Goal: Navigation & Orientation: Find specific page/section

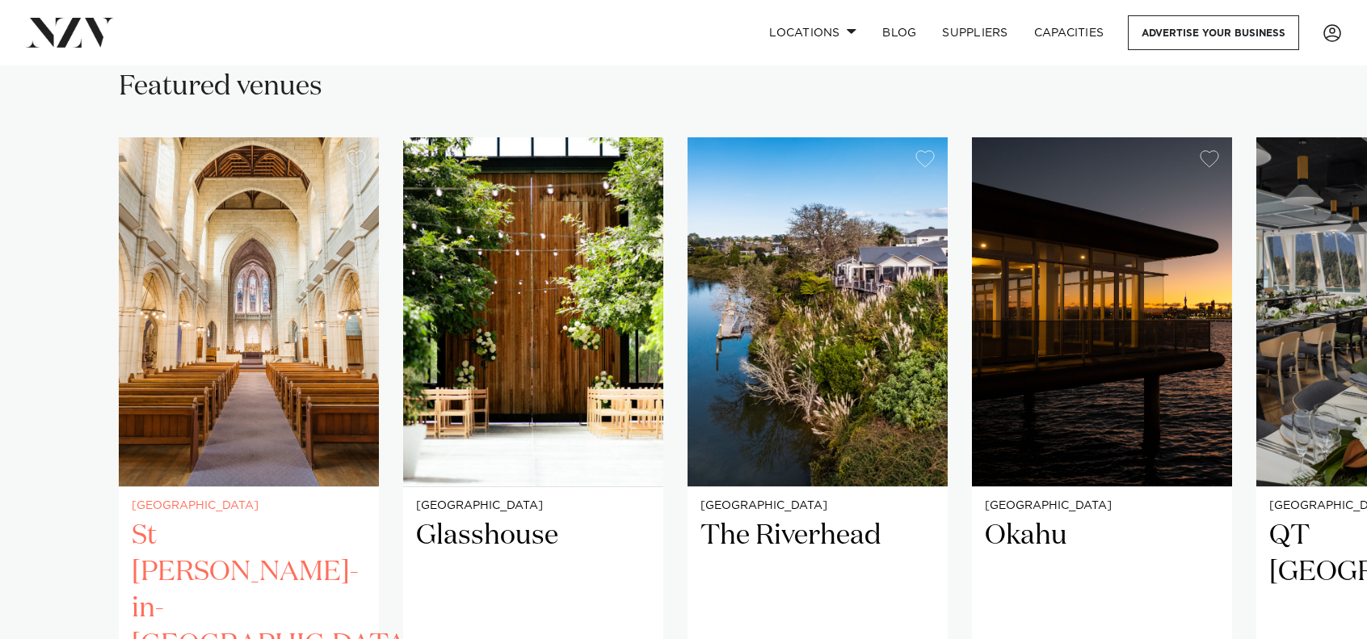
scroll to position [1082, 0]
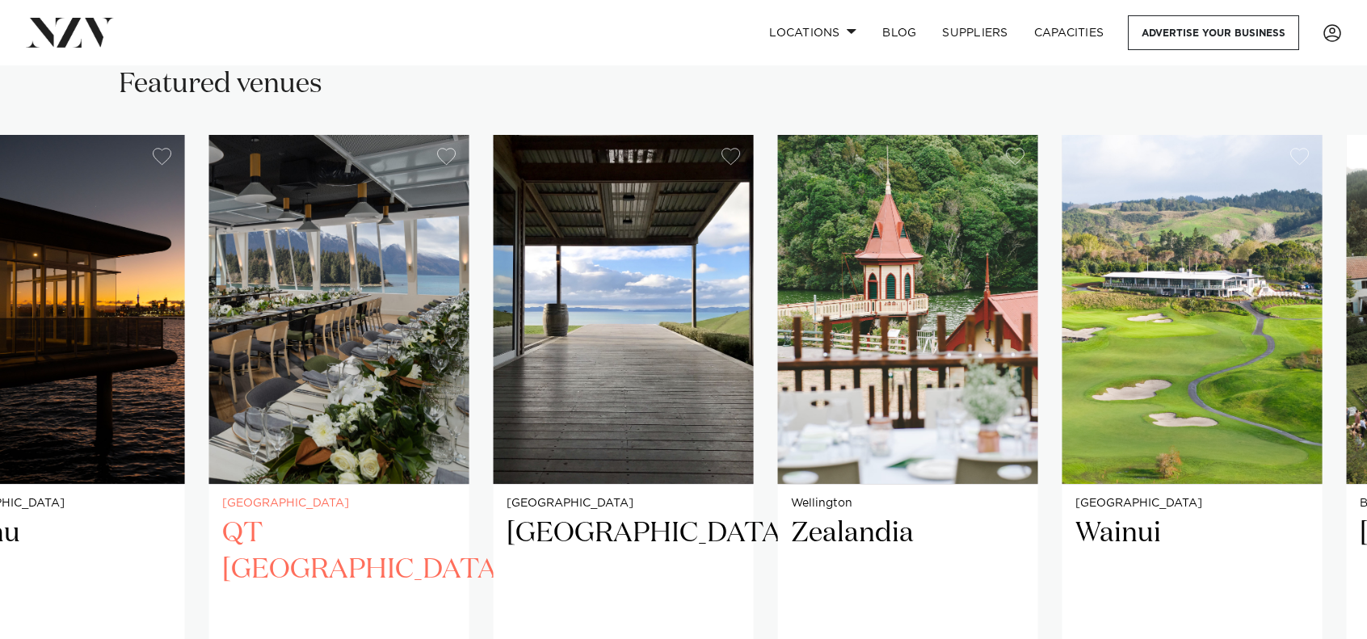
click at [232, 334] on img "5 / 38" at bounding box center [339, 309] width 260 height 349
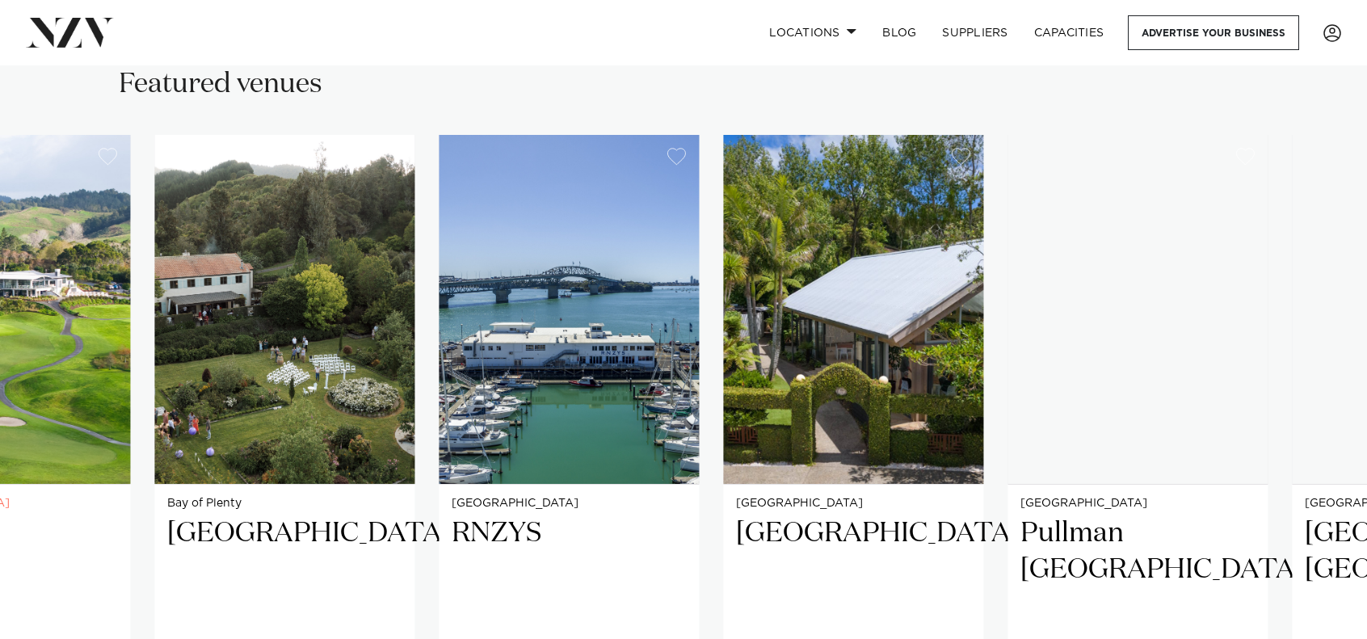
click at [41, 391] on img "8 / 38" at bounding box center [0, 309] width 260 height 349
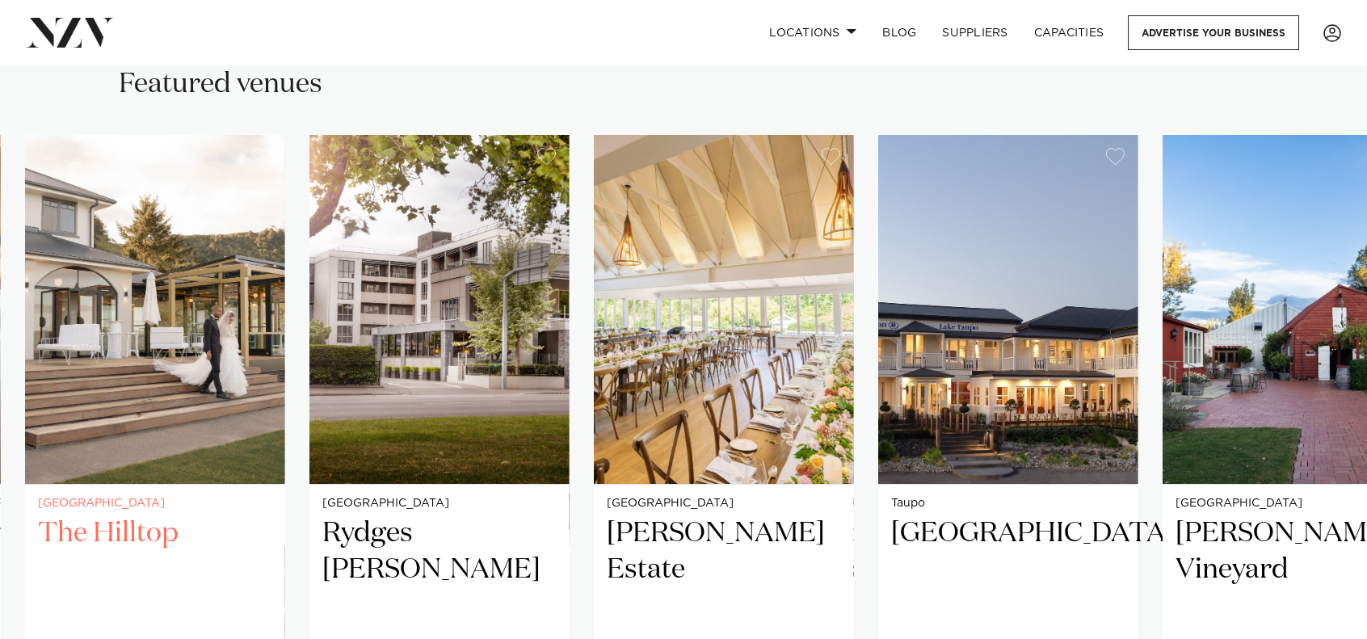
click at [58, 355] on img "15 / 38" at bounding box center [155, 309] width 260 height 349
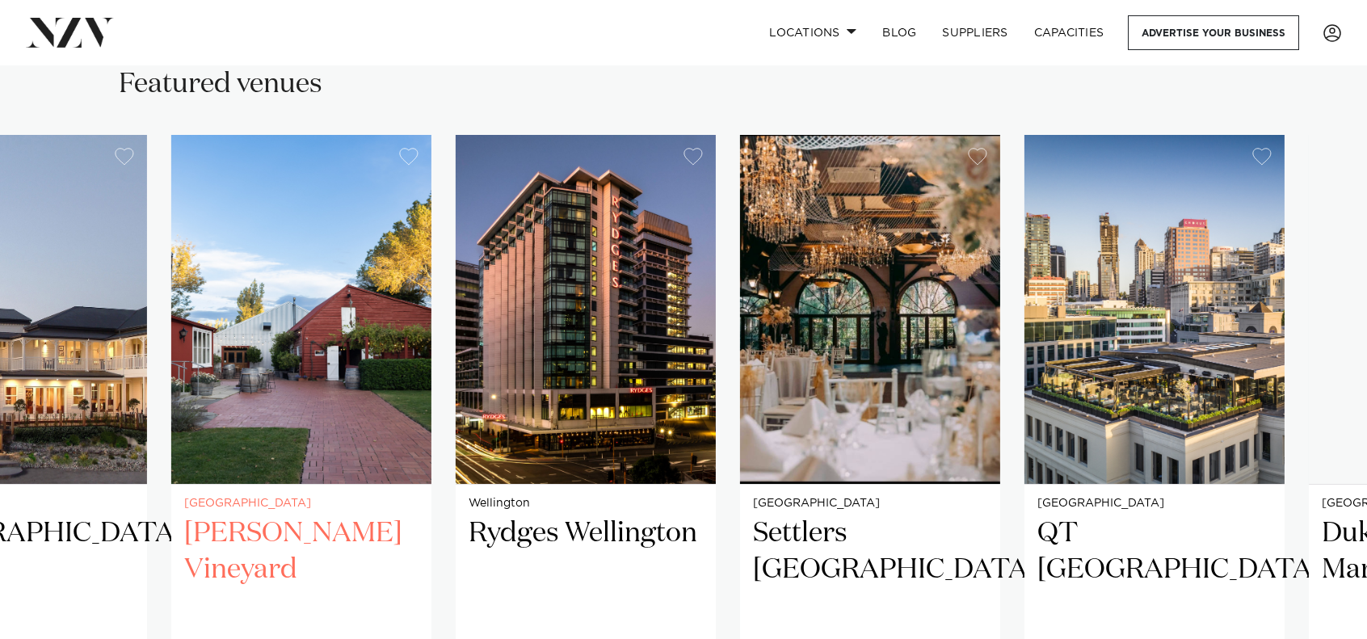
click at [220, 355] on img "19 / 38" at bounding box center [301, 309] width 260 height 349
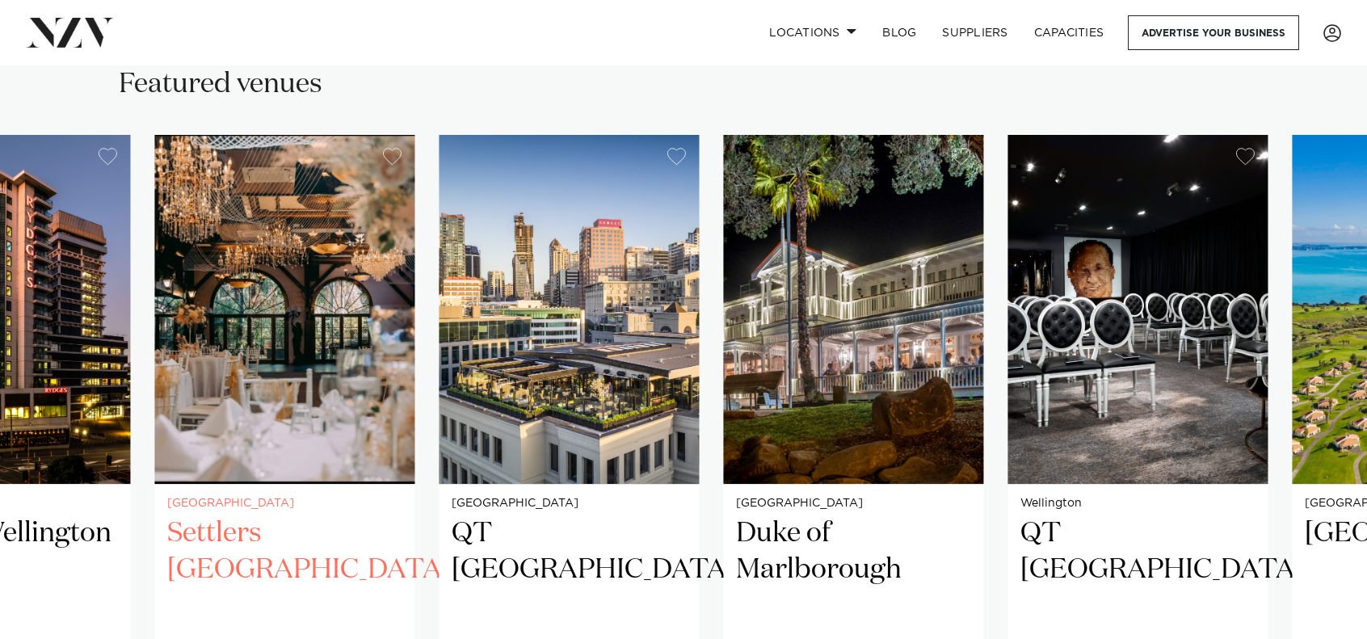
click at [336, 368] on img "21 / 38" at bounding box center [284, 309] width 260 height 349
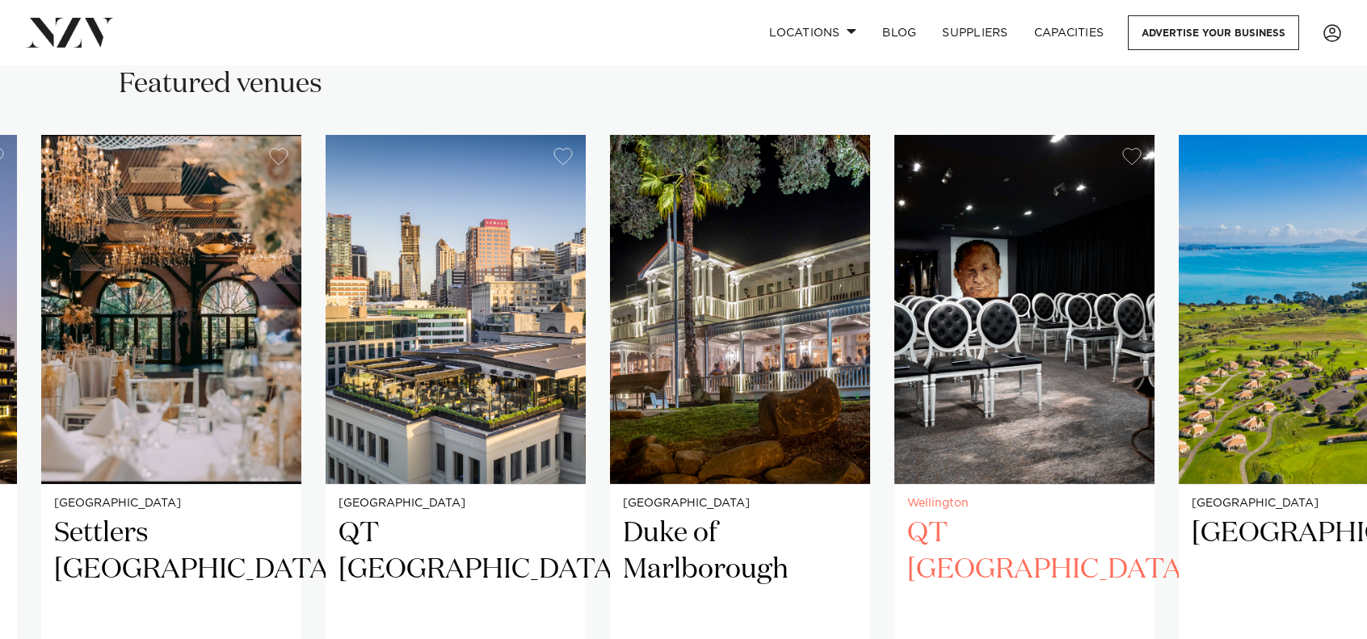
click at [894, 367] on img "24 / 38" at bounding box center [1024, 309] width 260 height 349
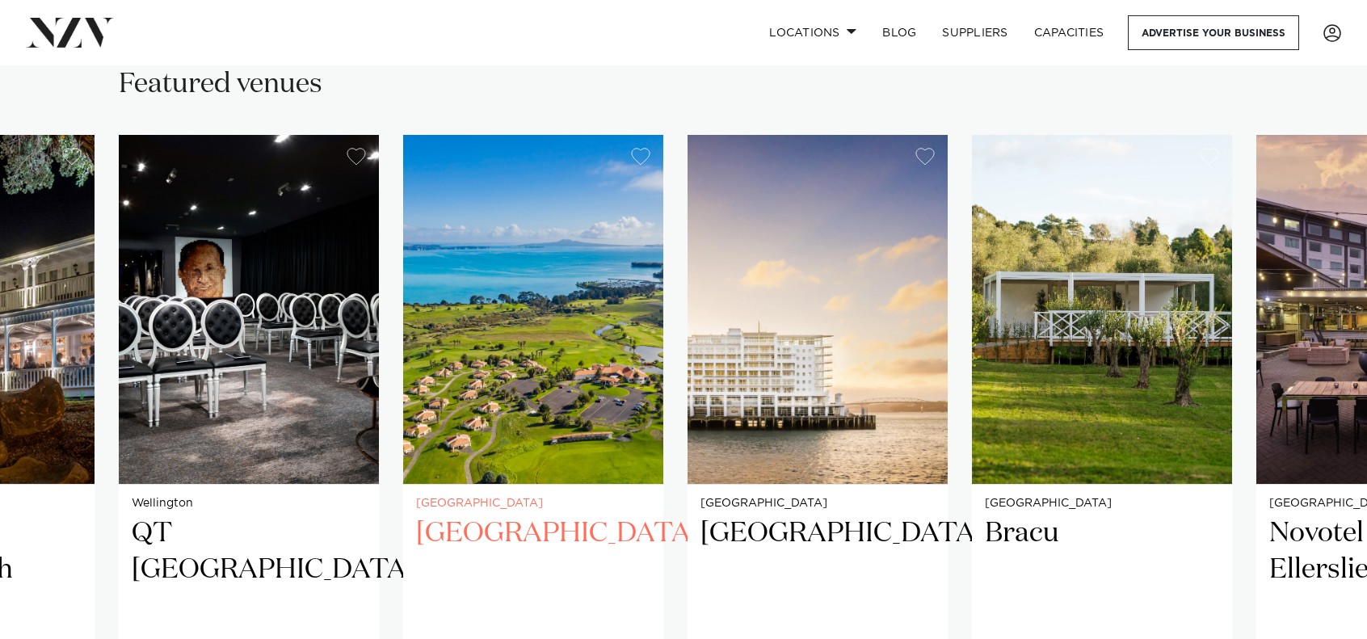
click at [663, 383] on img "25 / 38" at bounding box center [533, 309] width 260 height 349
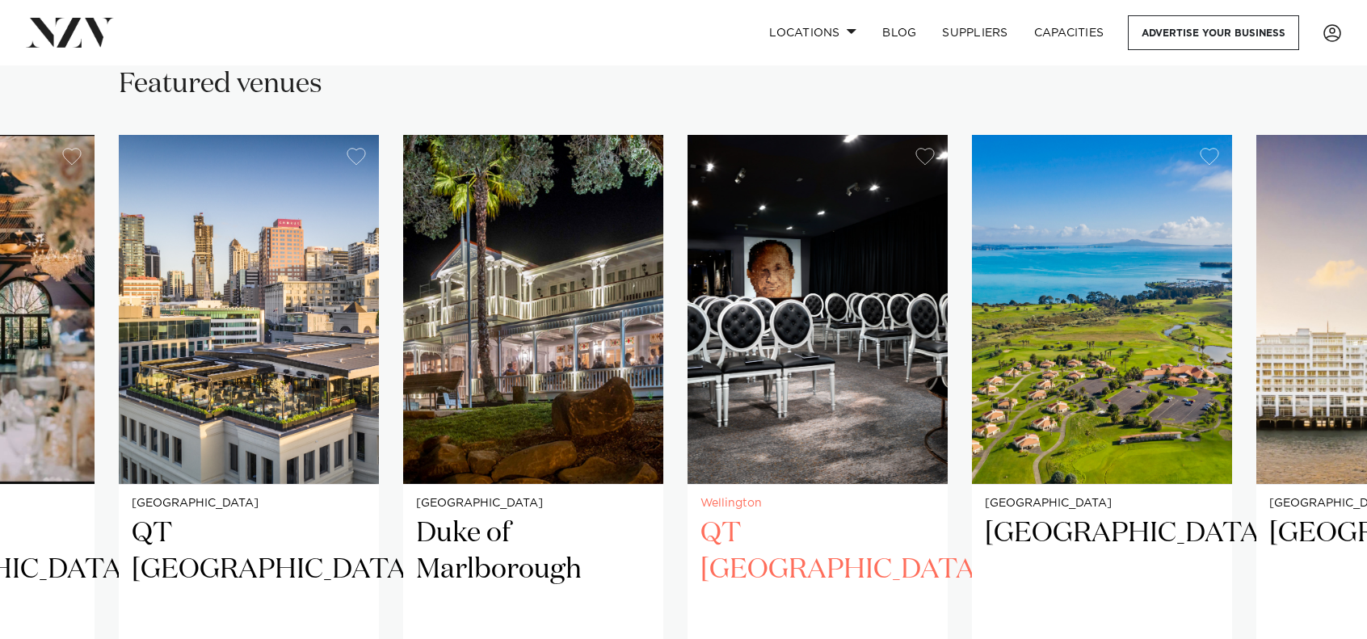
click at [687, 391] on img "24 / 38" at bounding box center [817, 309] width 260 height 349
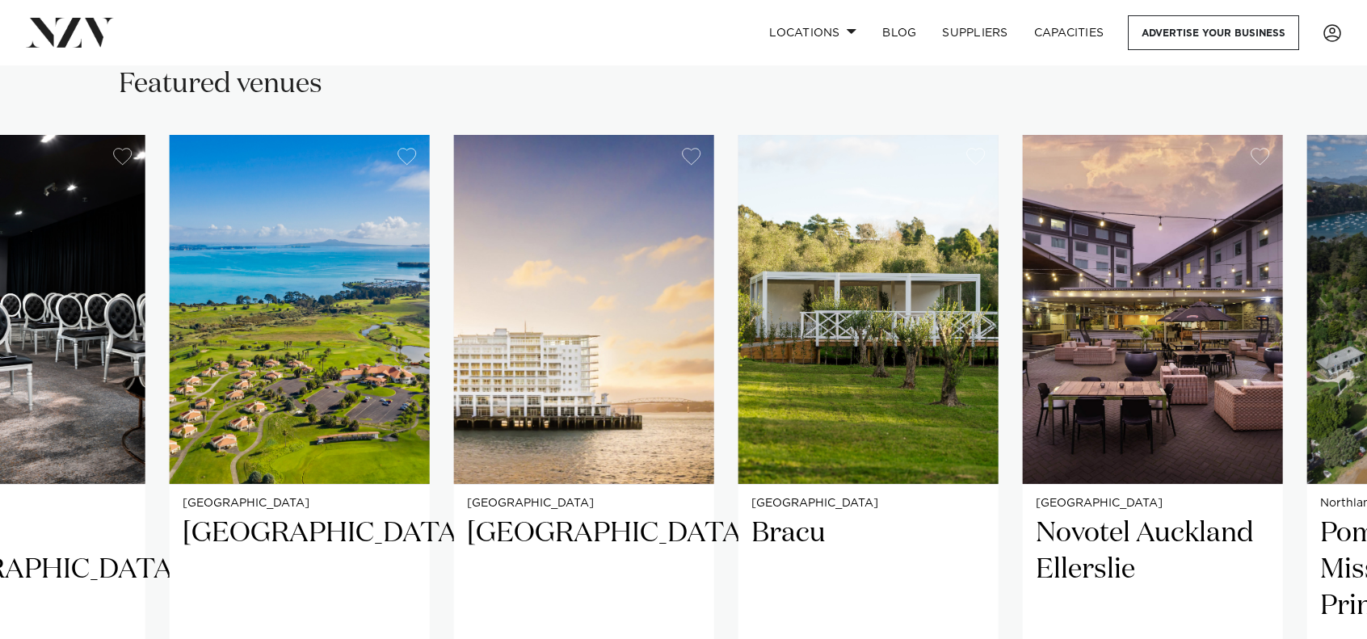
click at [410, 351] on swiper-container "Auckland St [PERSON_NAME]-in-[GEOGRAPHIC_DATA] Sitting proudly in the heart of …" at bounding box center [683, 526] width 1367 height 782
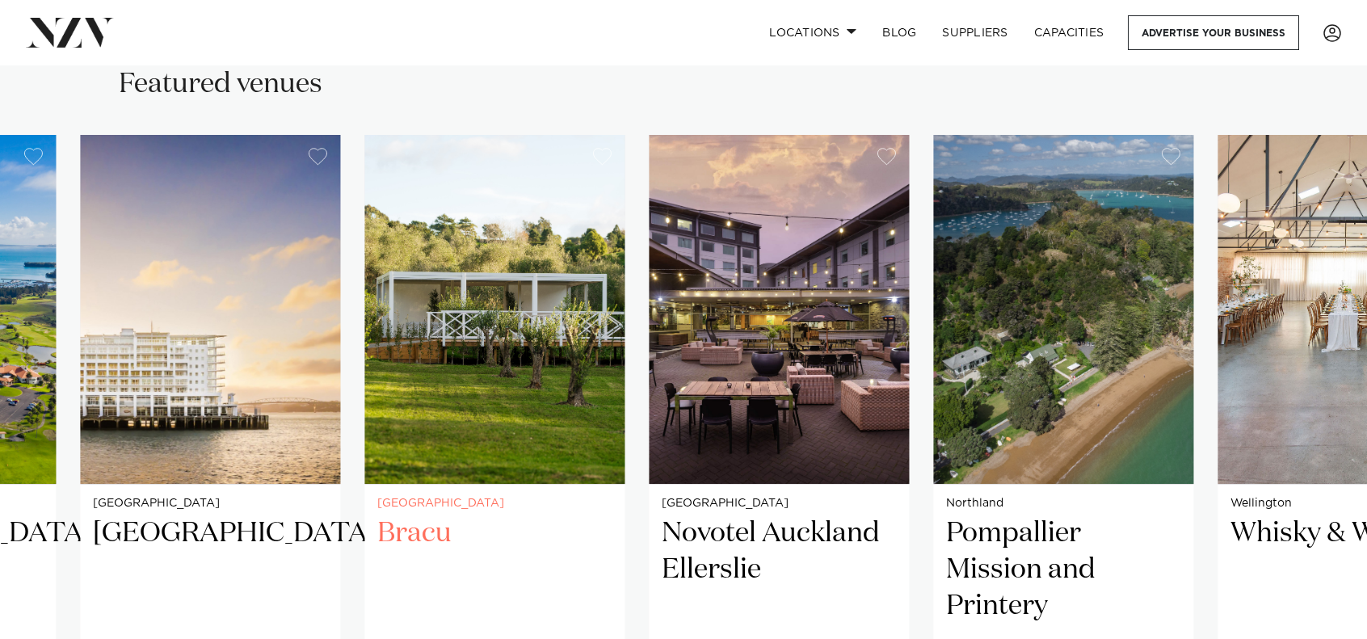
click at [378, 357] on img "27 / 38" at bounding box center [494, 309] width 260 height 349
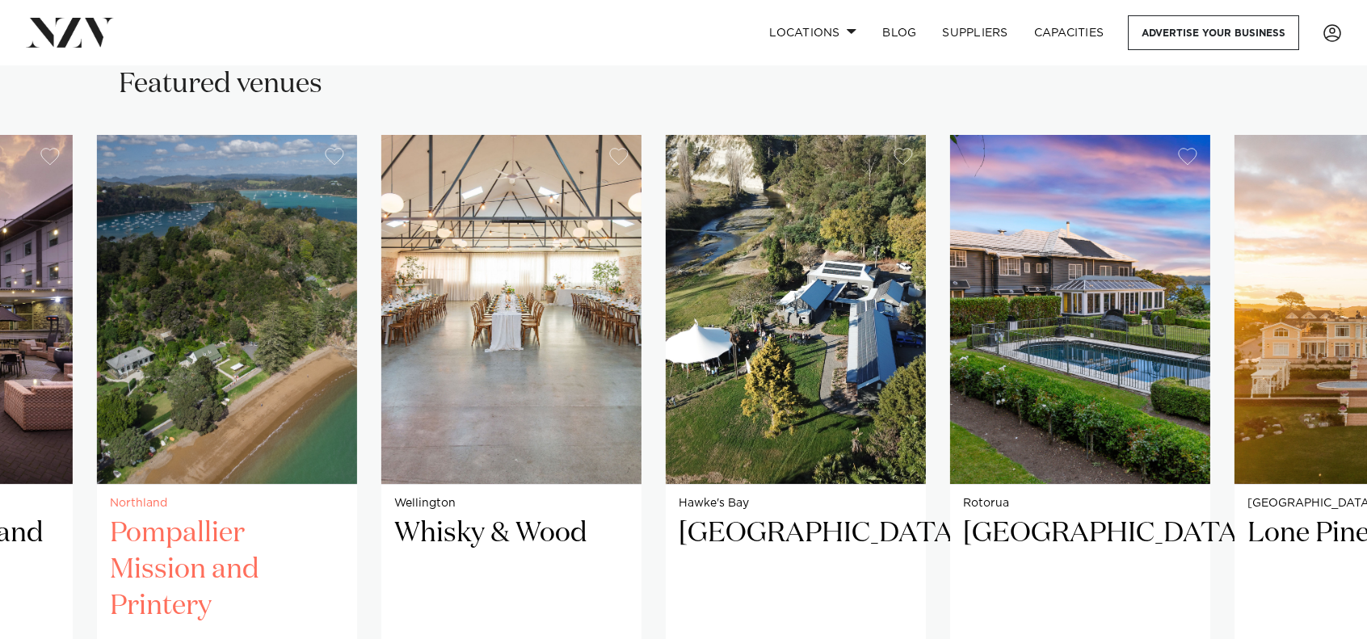
click at [243, 381] on img "29 / 38" at bounding box center [227, 309] width 260 height 349
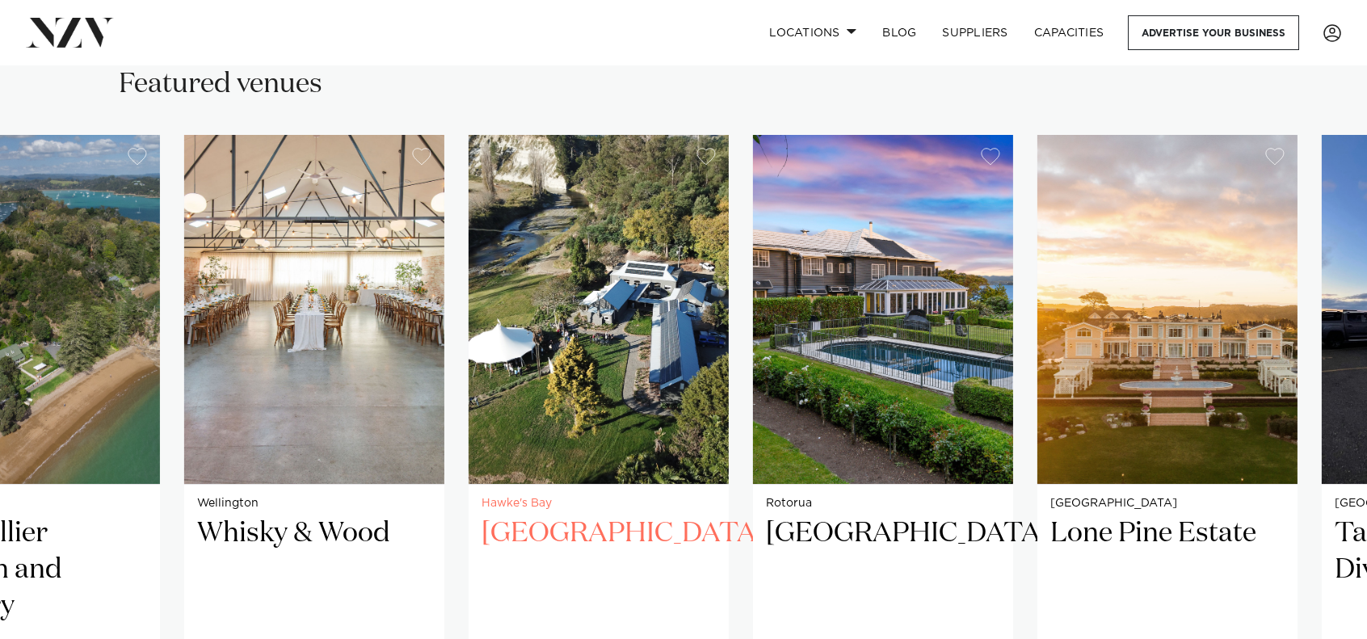
click at [469, 326] on img "31 / 38" at bounding box center [599, 309] width 260 height 349
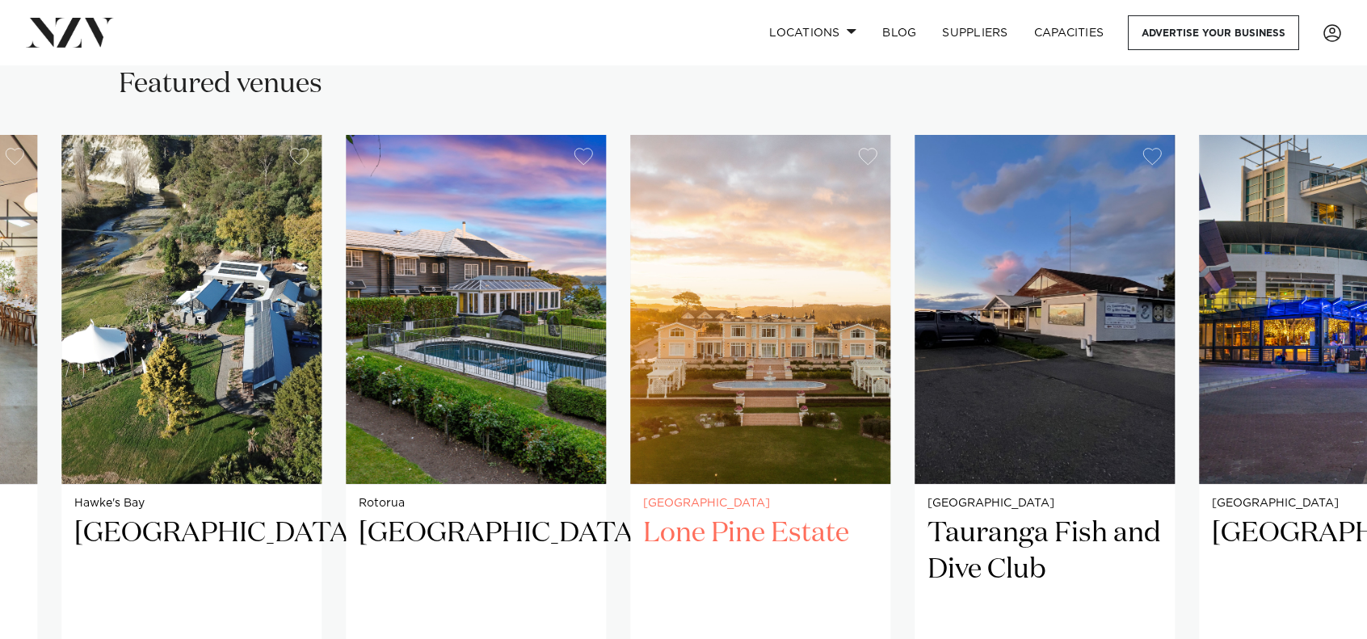
click at [630, 287] on img "33 / 38" at bounding box center [760, 309] width 260 height 349
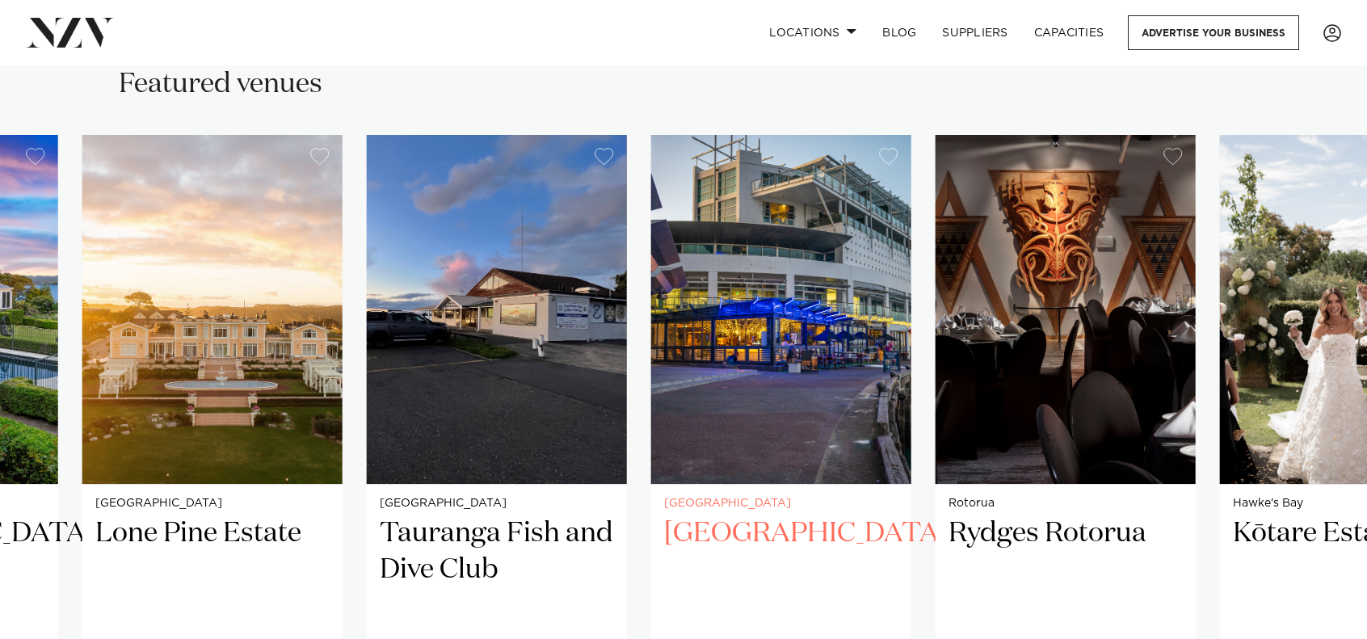
click at [651, 259] on img "35 / 38" at bounding box center [781, 309] width 260 height 349
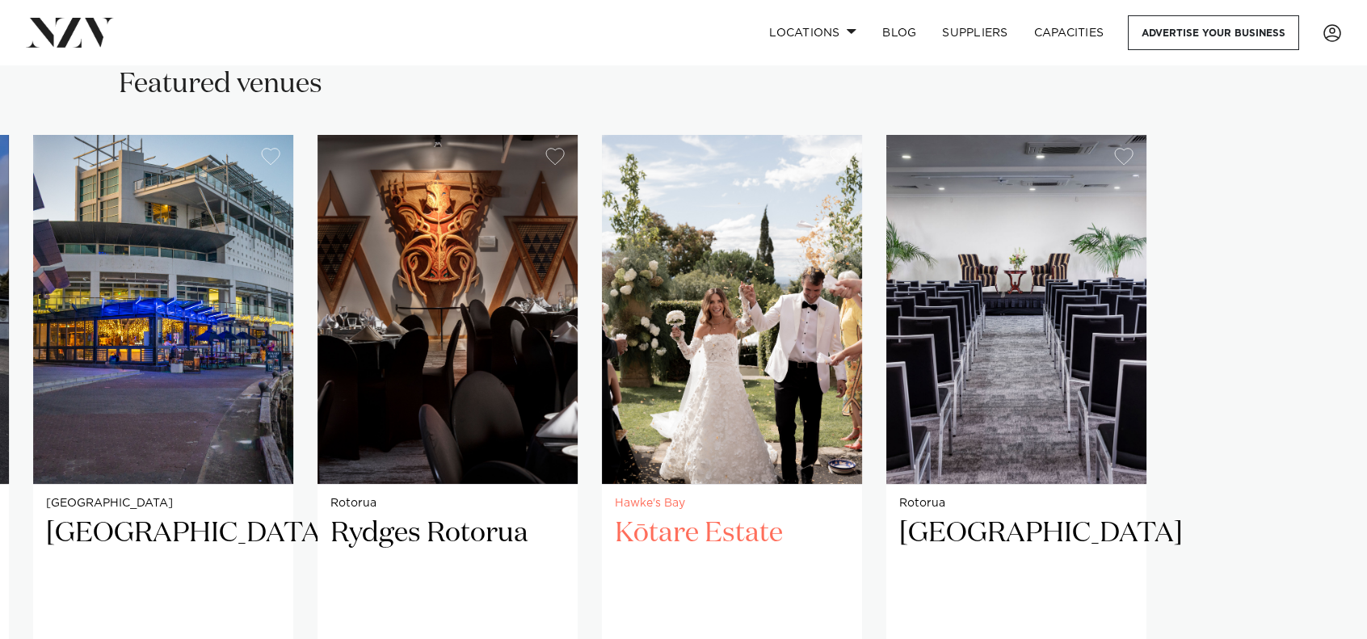
click at [0, 0] on slot "Auckland St [PERSON_NAME]-in-[GEOGRAPHIC_DATA] Sitting proudly in the heart of …" at bounding box center [0, 0] width 0 height 0
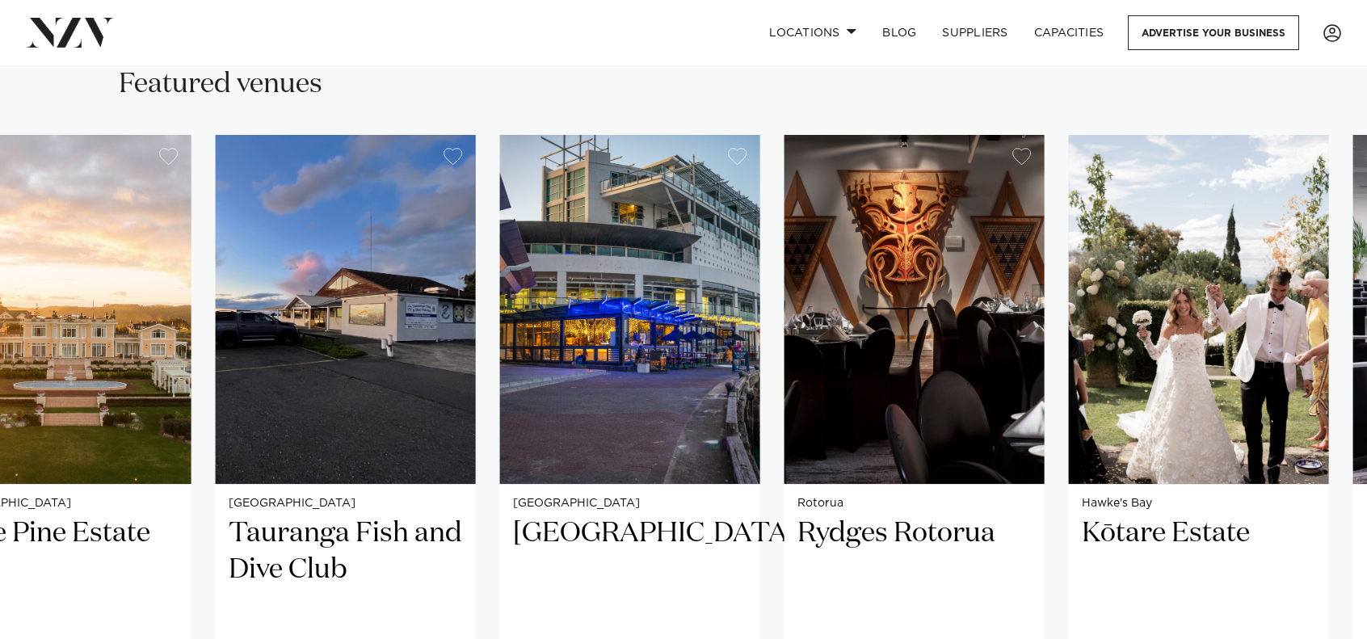
click at [637, 306] on swiper-container "Auckland St [PERSON_NAME]-in-[GEOGRAPHIC_DATA] Sitting proudly in the heart of …" at bounding box center [683, 526] width 1367 height 782
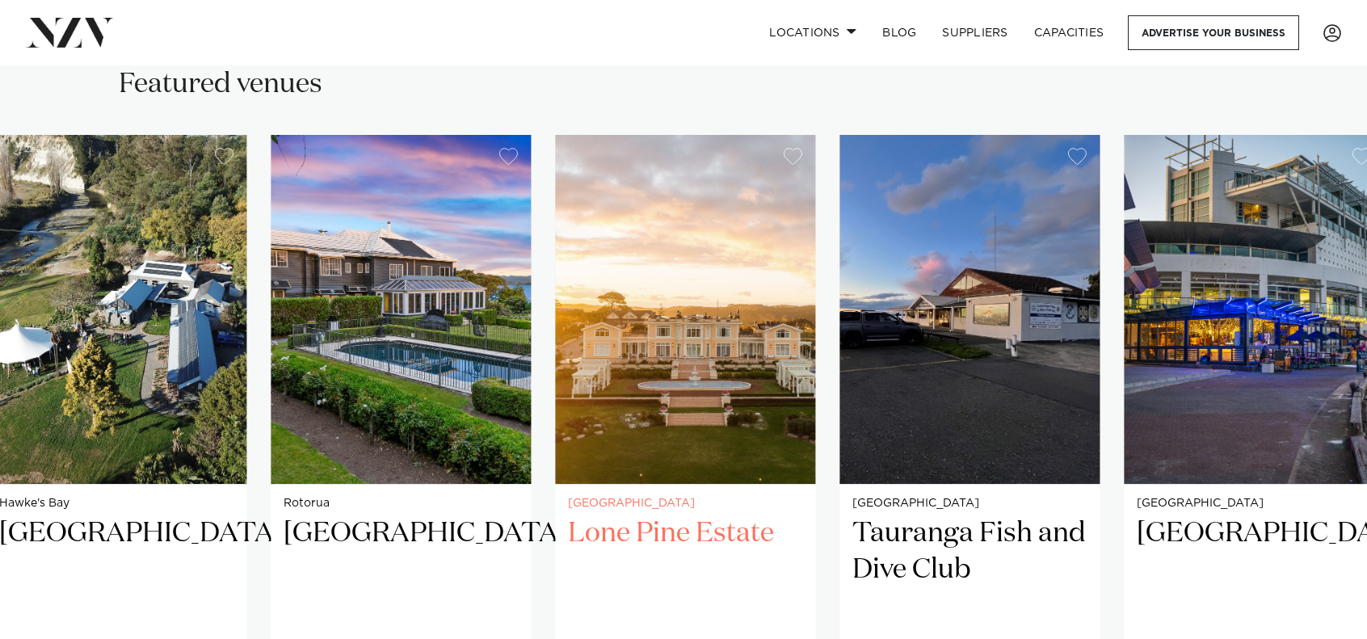
click at [815, 294] on img "33 / 38" at bounding box center [685, 309] width 260 height 349
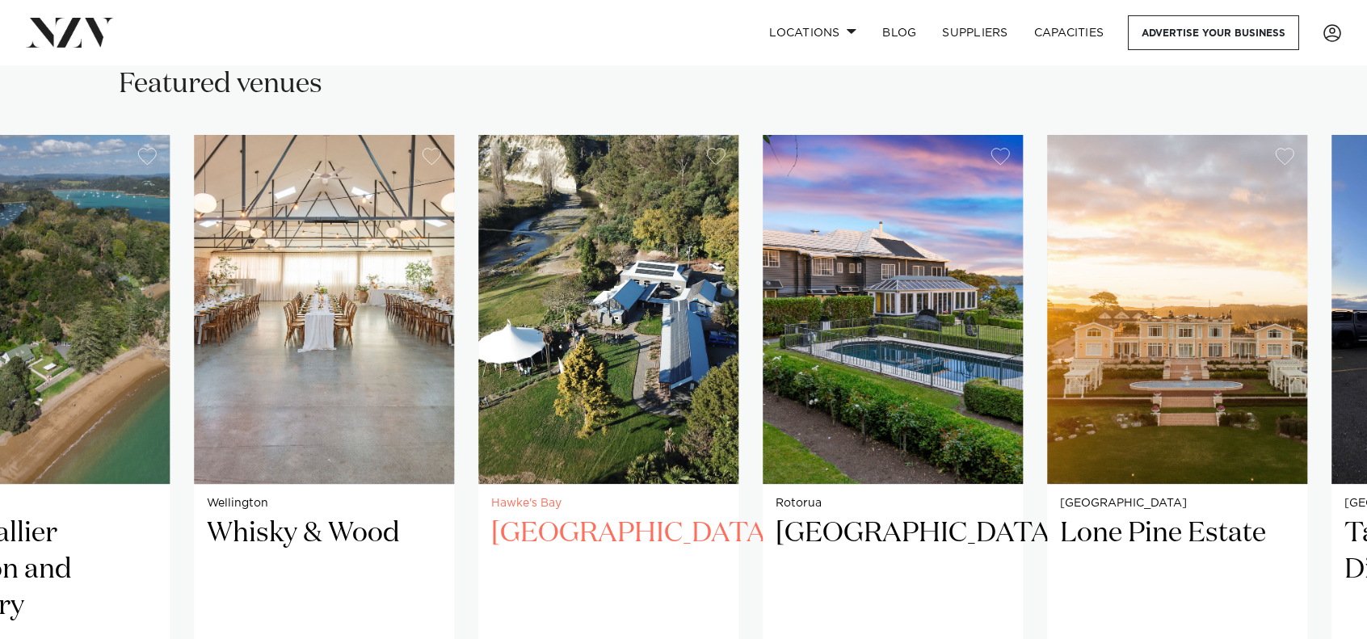
click at [738, 315] on img "31 / 38" at bounding box center [608, 309] width 260 height 349
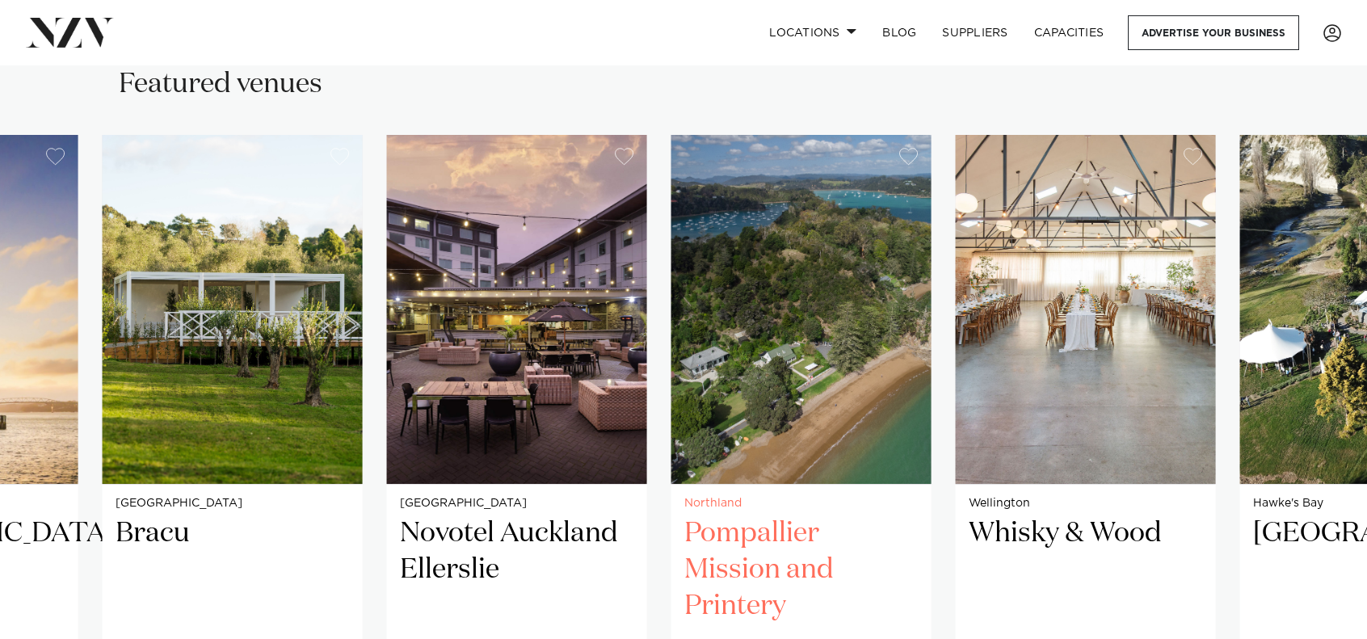
click at [931, 326] on img "29 / 38" at bounding box center [801, 309] width 260 height 349
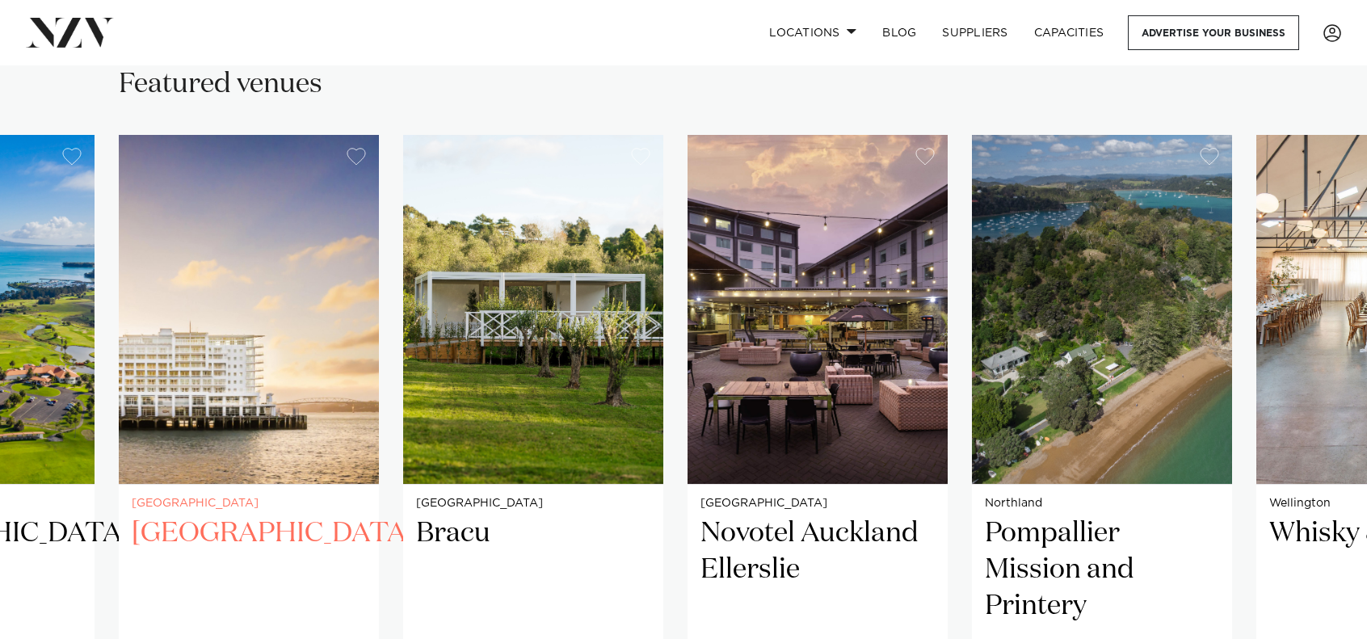
click at [379, 325] on img "26 / 38" at bounding box center [249, 309] width 260 height 349
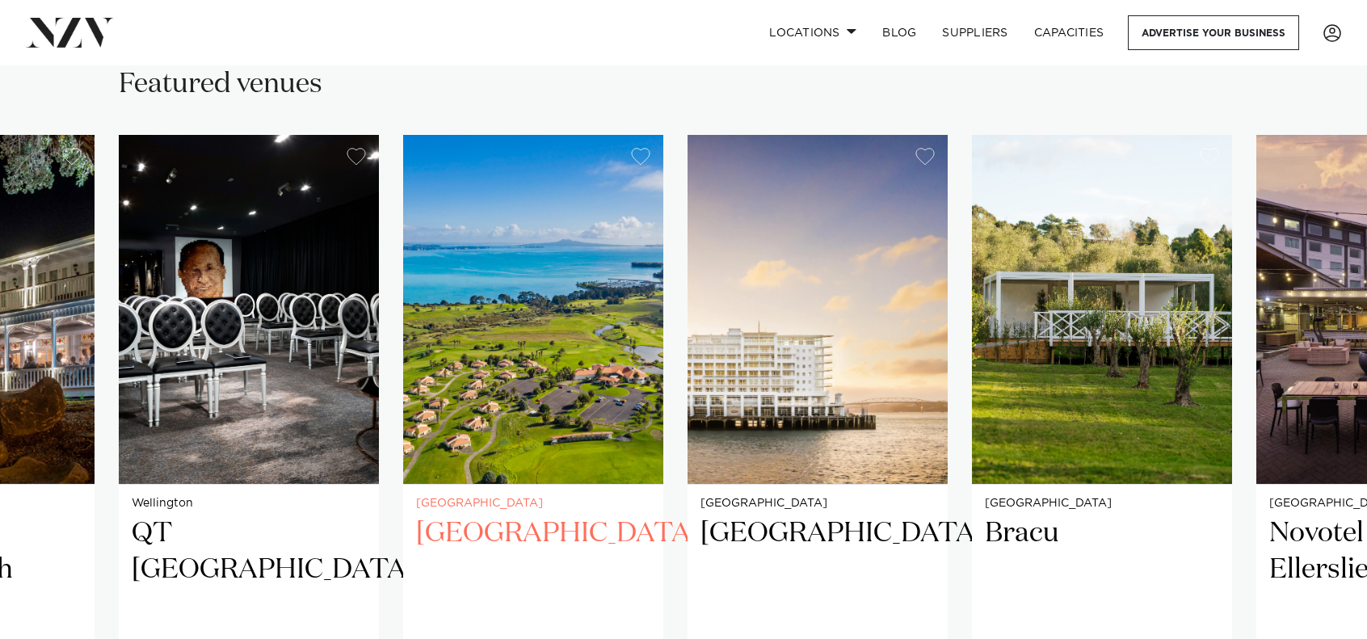
click at [663, 335] on img "25 / 38" at bounding box center [533, 309] width 260 height 349
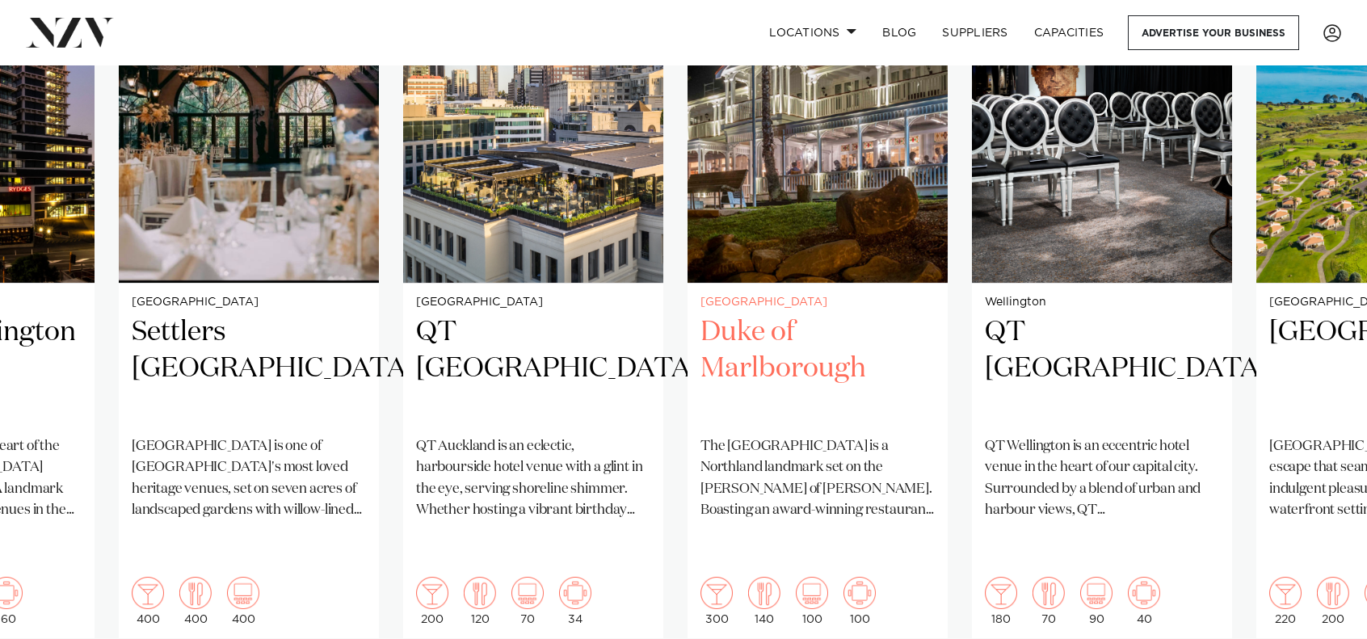
scroll to position [1281, 0]
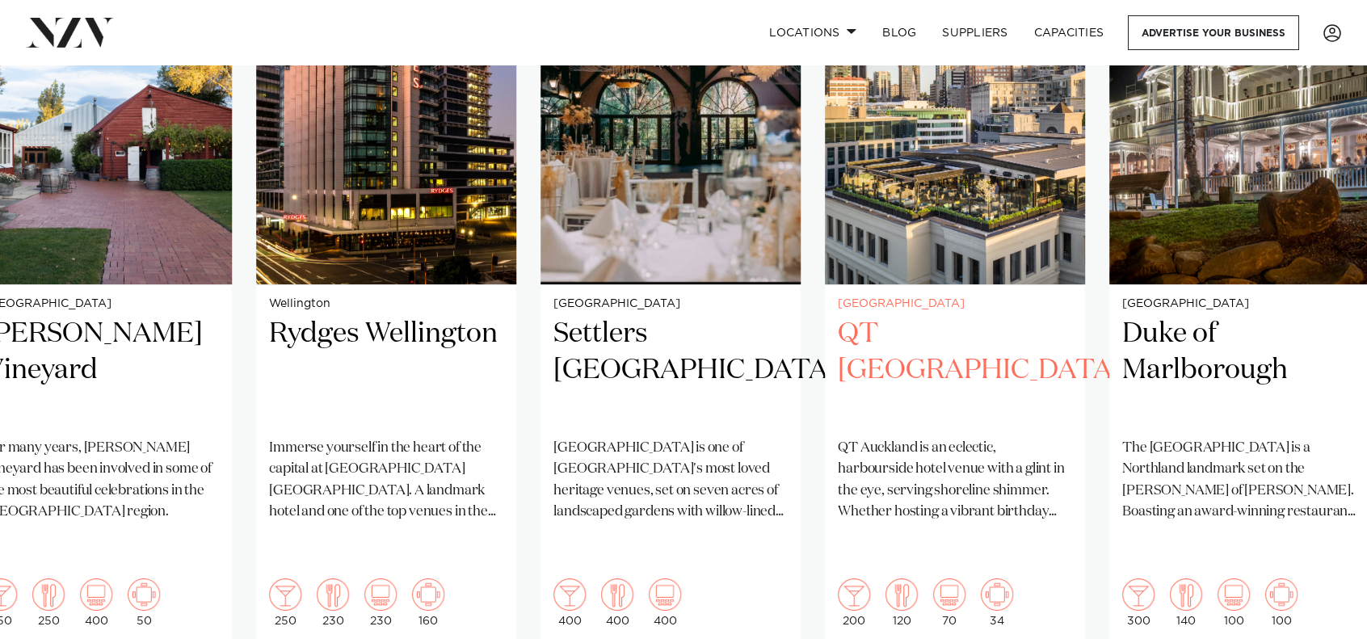
click at [1083, 267] on img "22 / 38" at bounding box center [955, 109] width 260 height 349
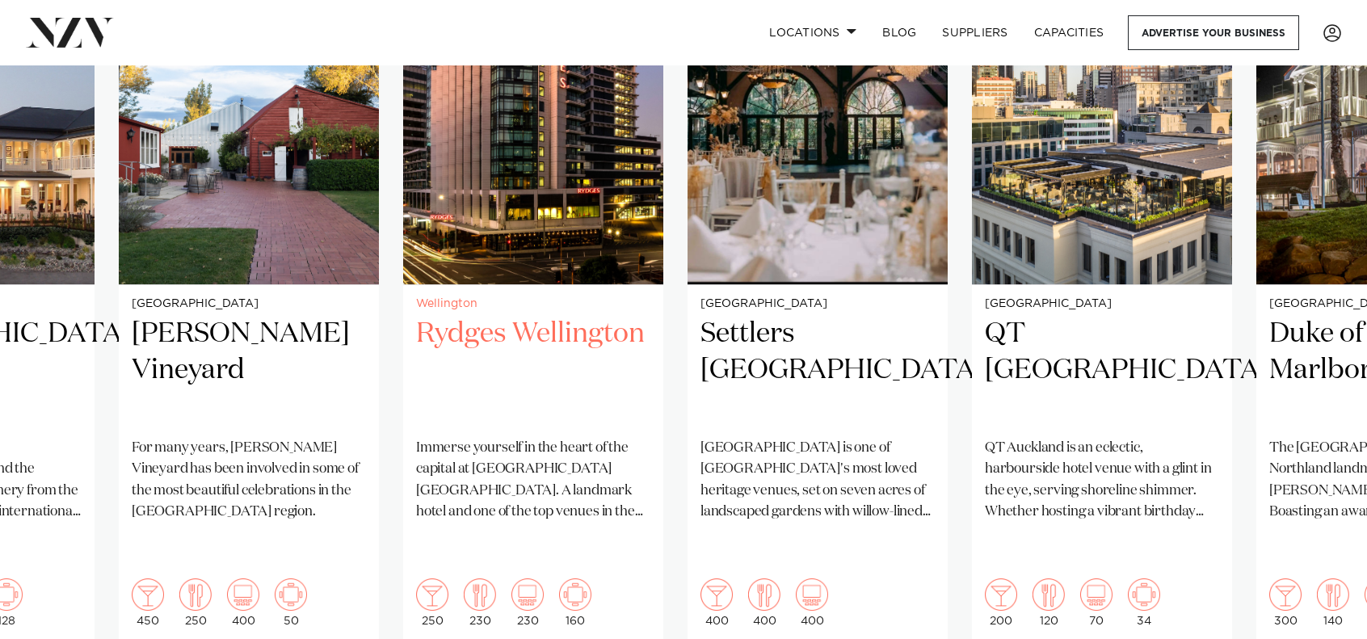
click at [663, 219] on img "20 / 38" at bounding box center [533, 109] width 260 height 349
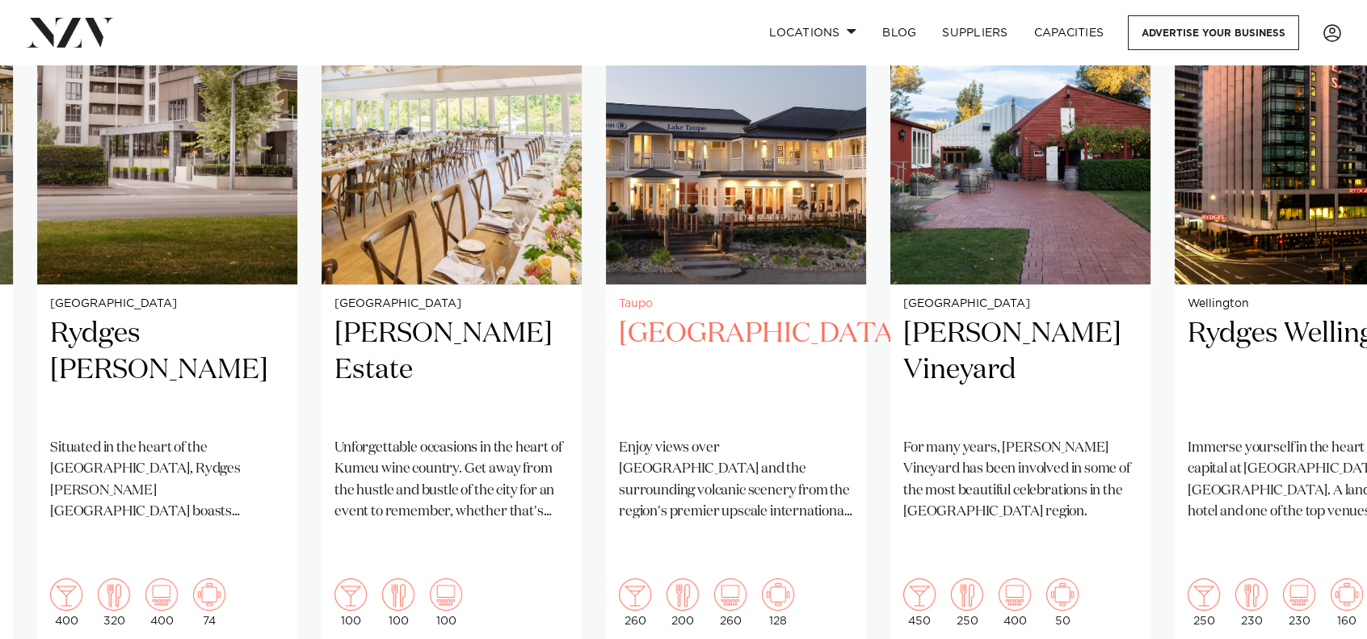
click at [866, 222] on img "18 / 38" at bounding box center [736, 109] width 260 height 349
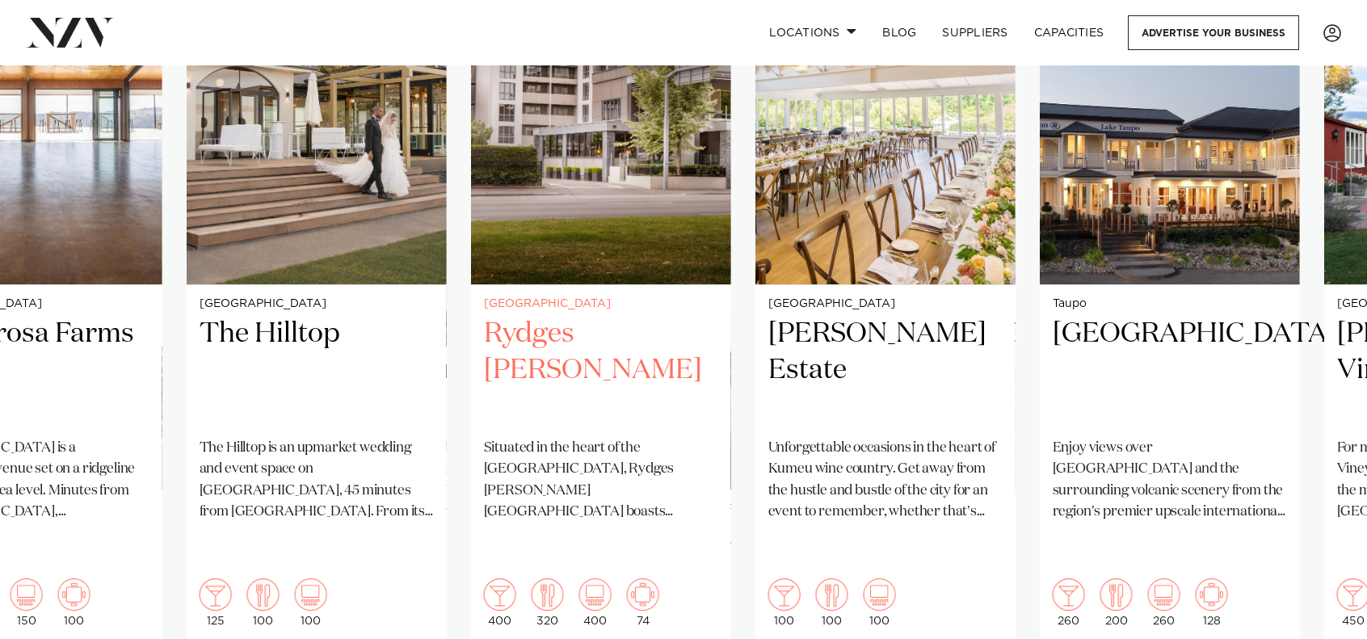
click at [731, 209] on img "16 / 38" at bounding box center [601, 109] width 260 height 349
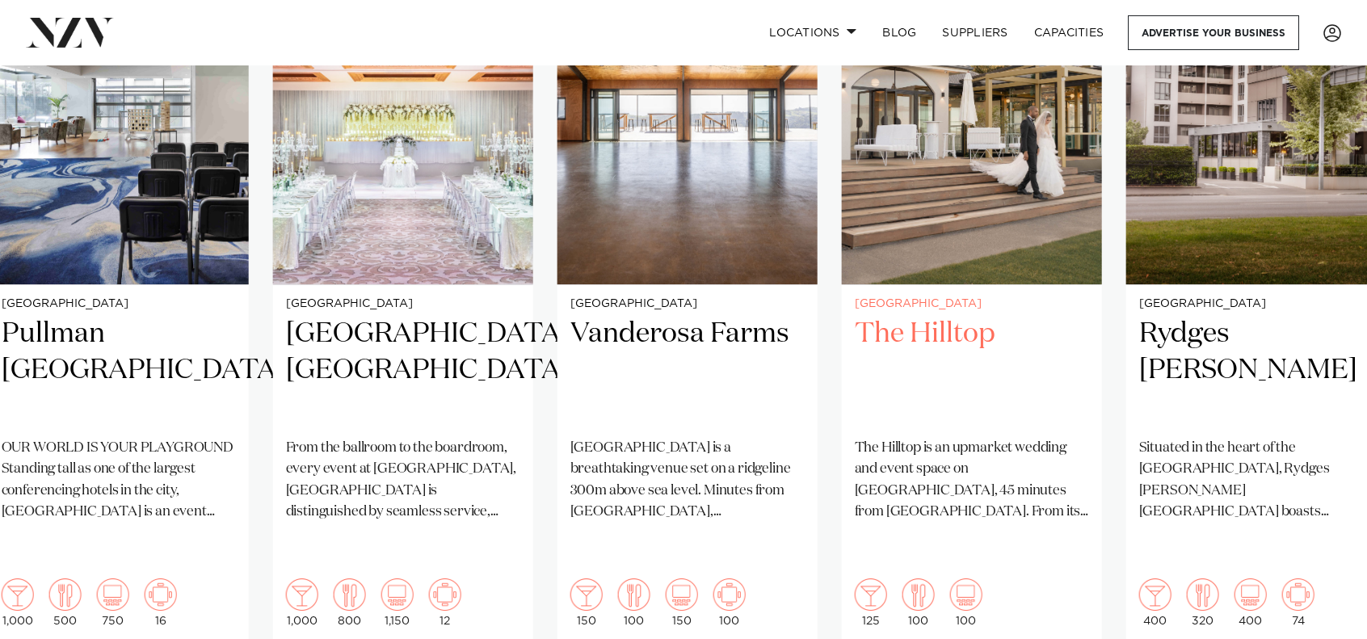
click at [1102, 200] on img "15 / 38" at bounding box center [972, 109] width 260 height 349
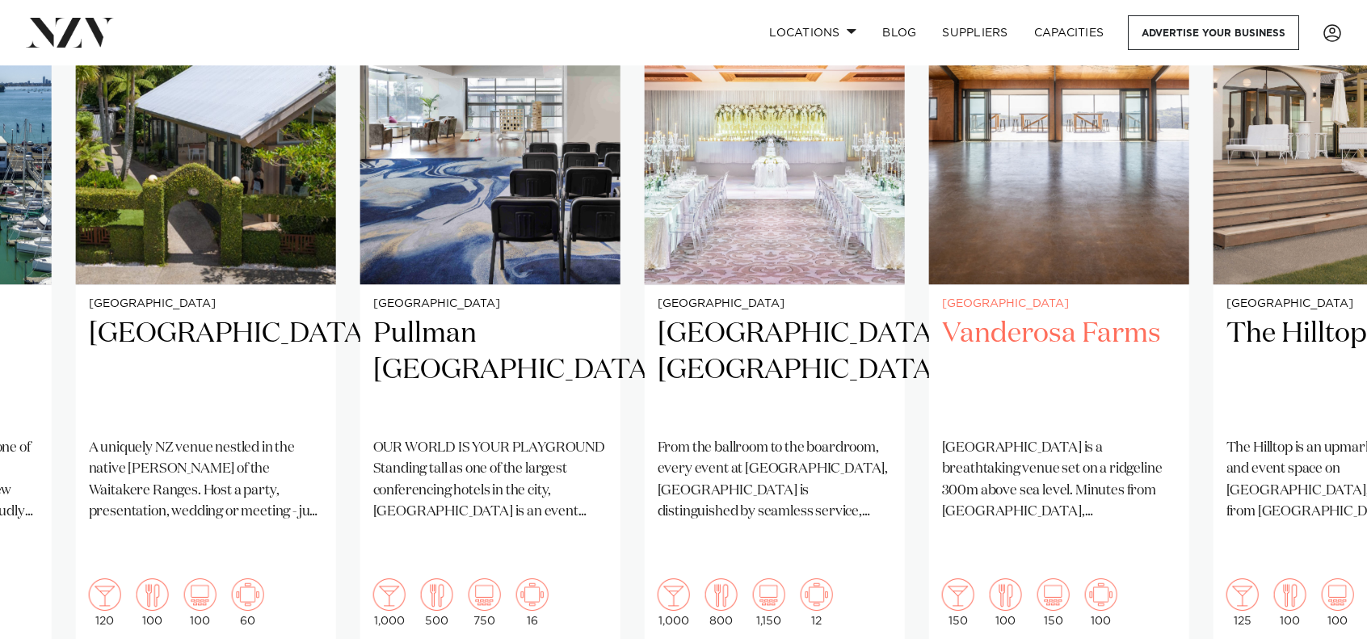
click at [1189, 197] on img "14 / 38" at bounding box center [1059, 109] width 260 height 349
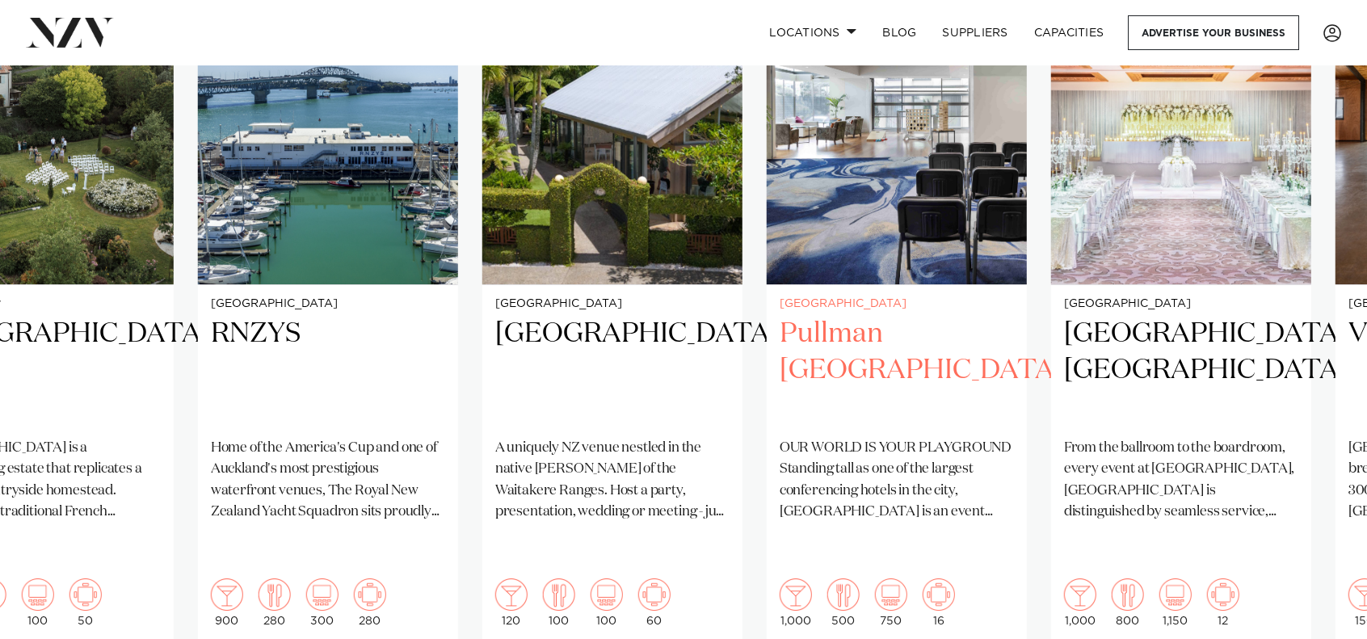
click at [902, 198] on img "12 / 38" at bounding box center [897, 109] width 260 height 349
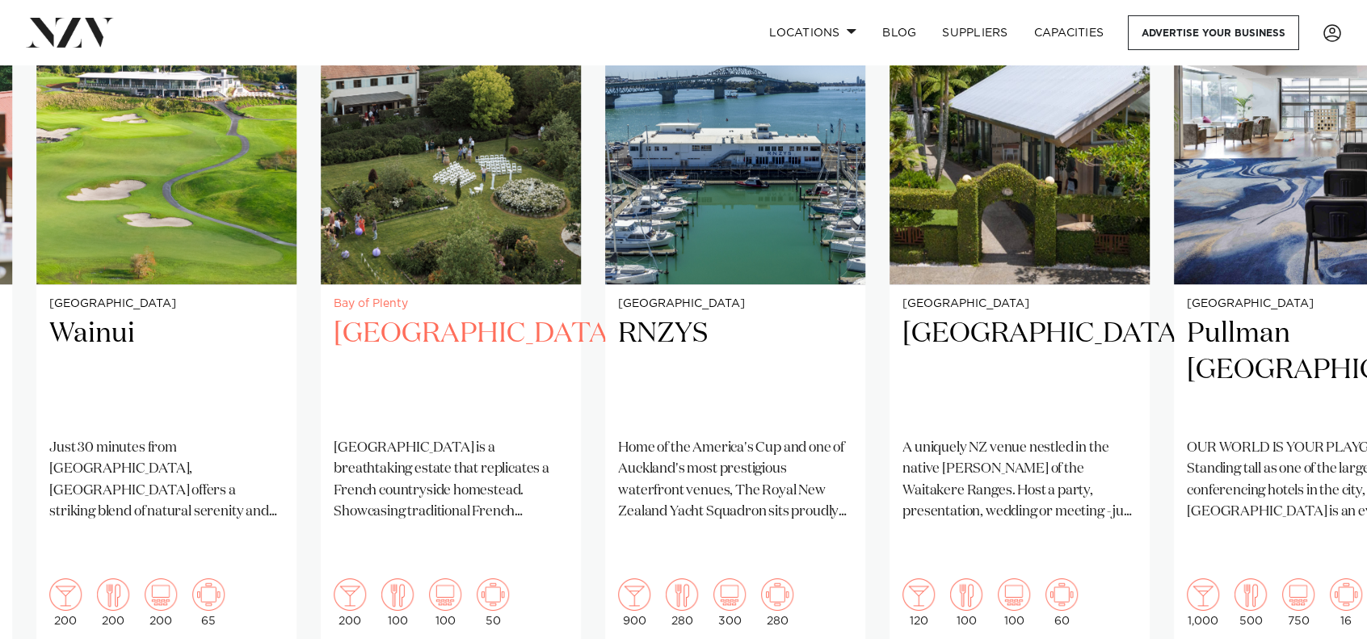
click at [581, 182] on img "9 / 38" at bounding box center [451, 109] width 260 height 349
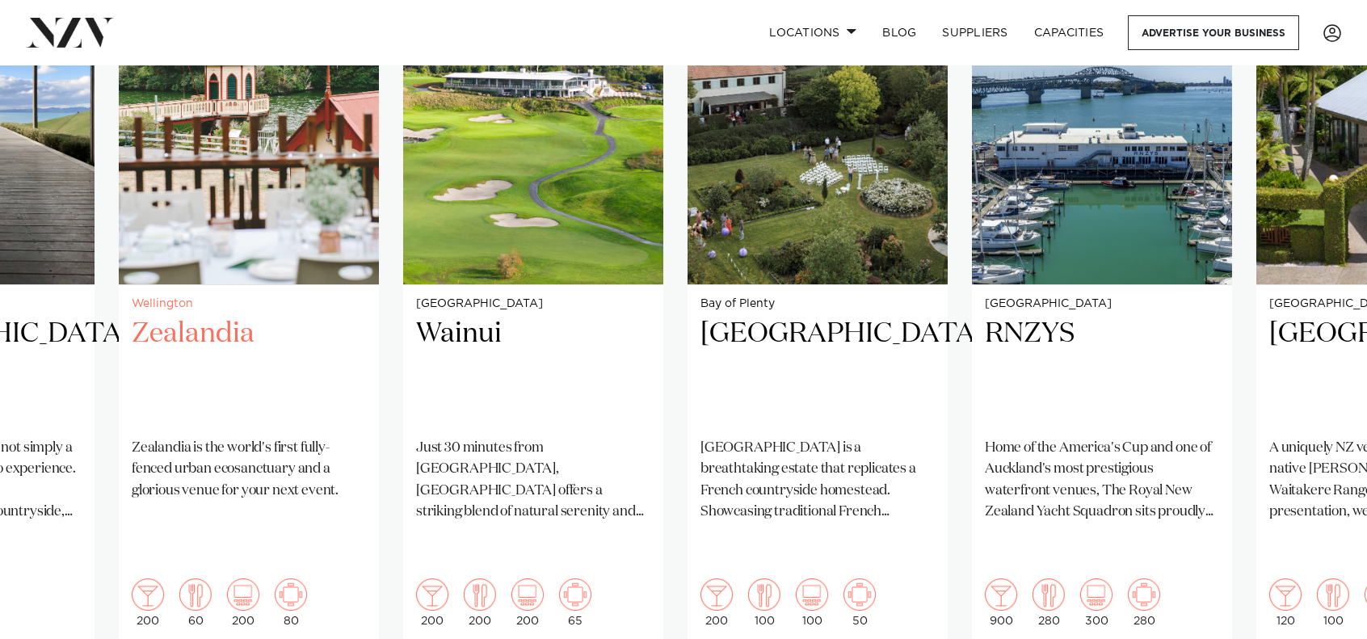
click at [877, 162] on swiper-container "Auckland St [PERSON_NAME]-in-[GEOGRAPHIC_DATA] Sitting proudly in the heart of …" at bounding box center [683, 326] width 1367 height 782
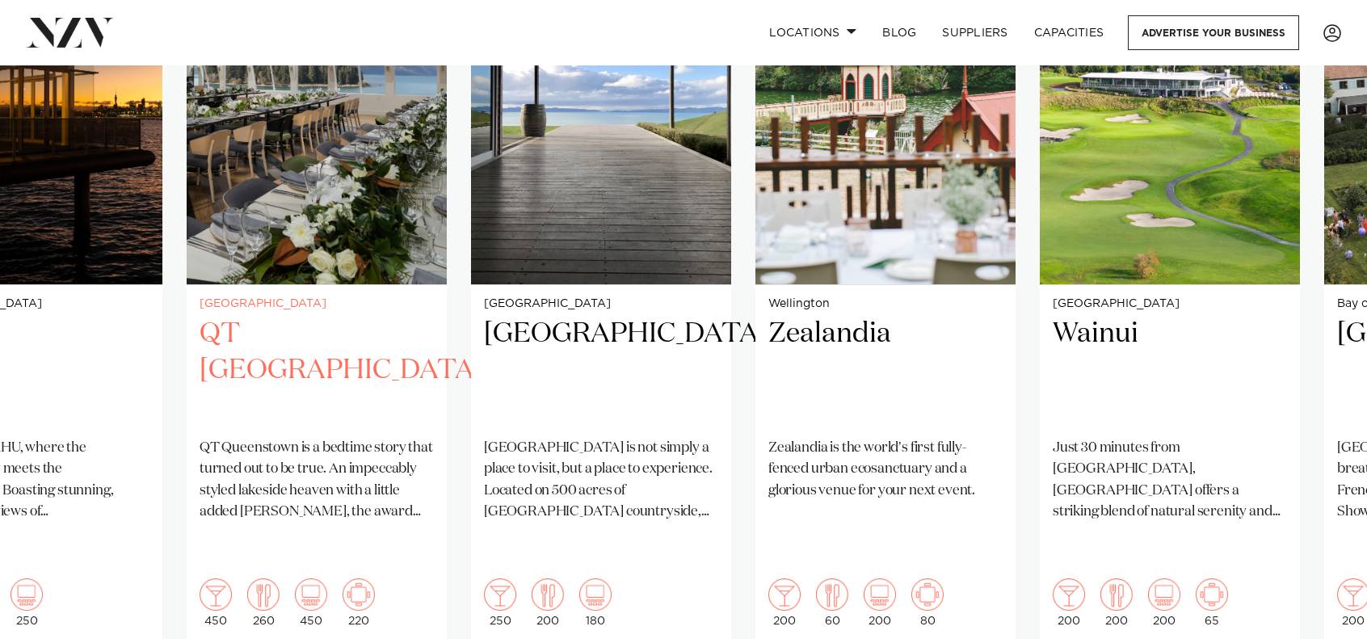
click at [447, 164] on img "5 / 38" at bounding box center [317, 109] width 260 height 349
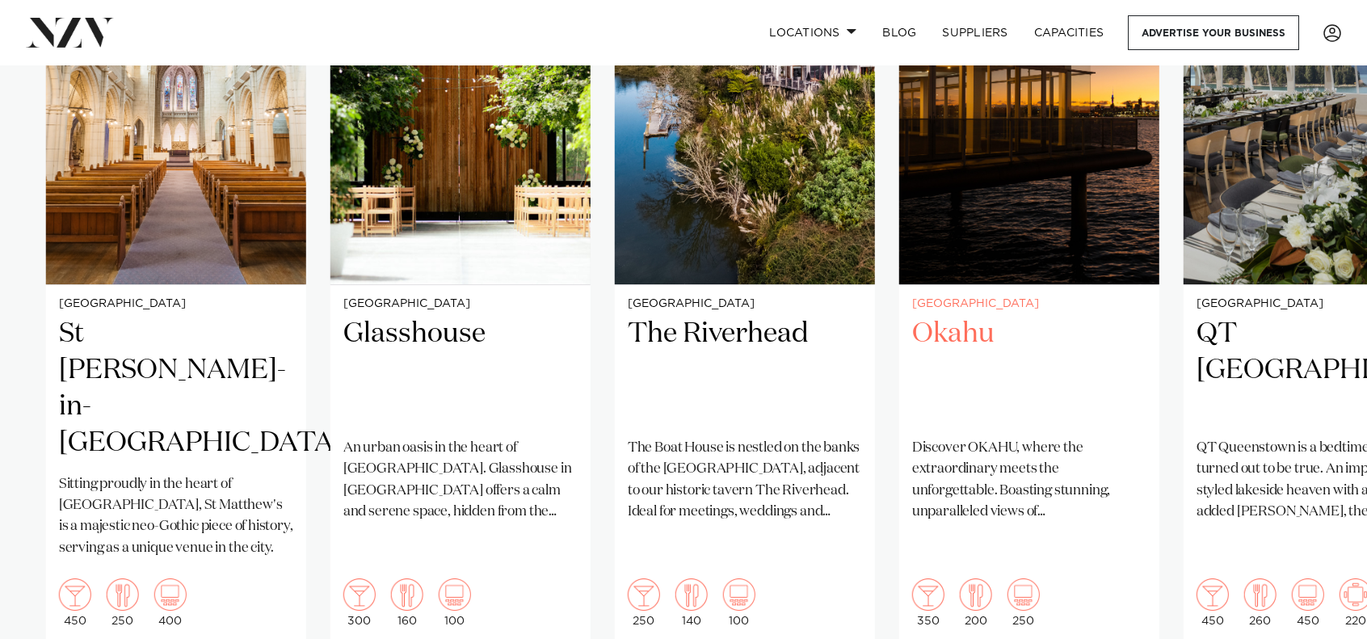
click at [1159, 150] on img "4 / 38" at bounding box center [1029, 109] width 260 height 349
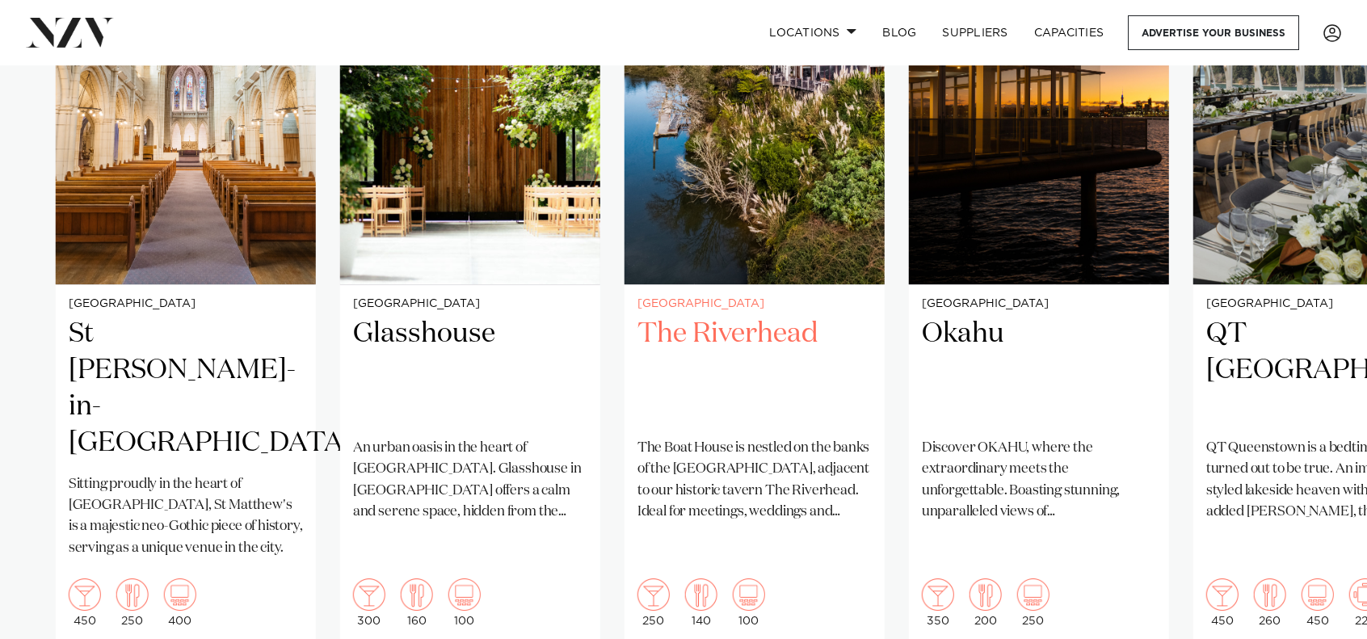
click at [624, 221] on img "3 / 38" at bounding box center [754, 109] width 260 height 349
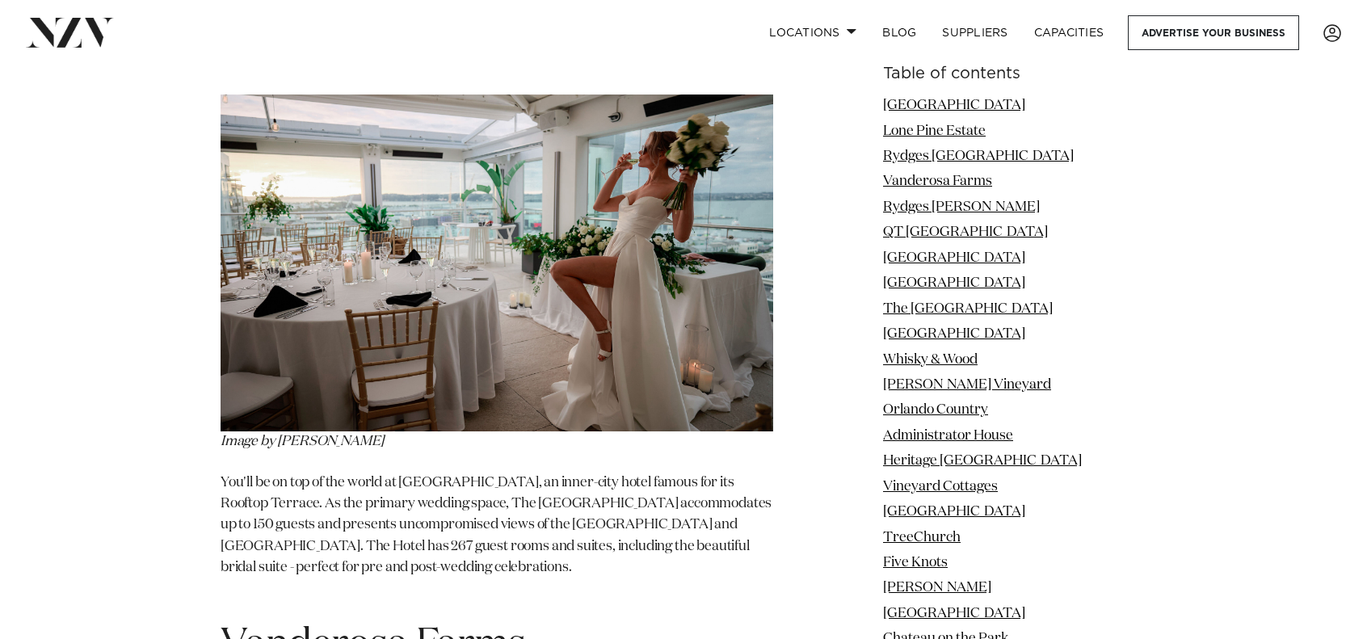
scroll to position [3348, 0]
